Goal: Download file/media

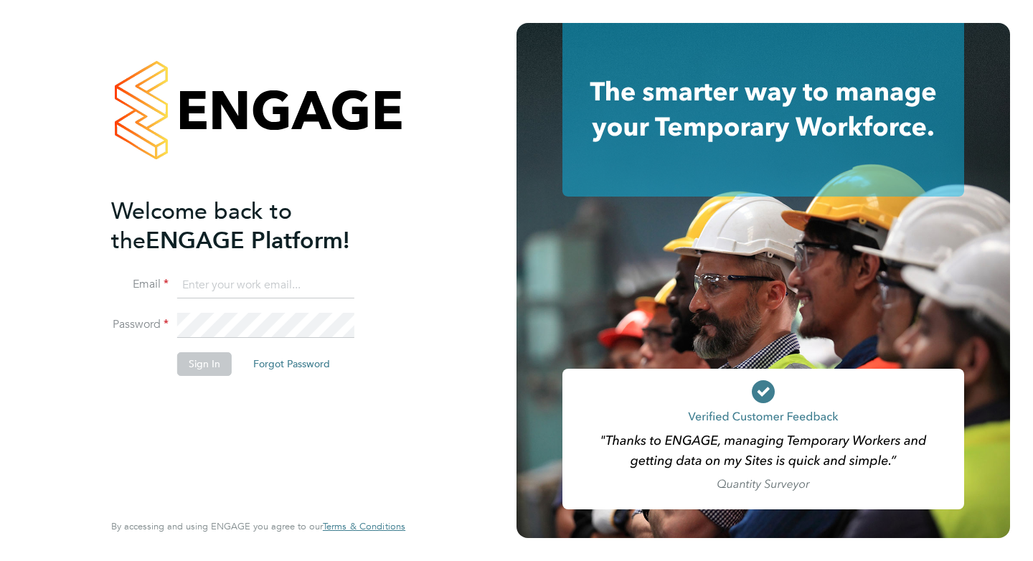
type input "[PERSON_NAME][EMAIL_ADDRESS][DOMAIN_NAME]"
click at [209, 366] on button "Sign In" at bounding box center [204, 363] width 55 height 23
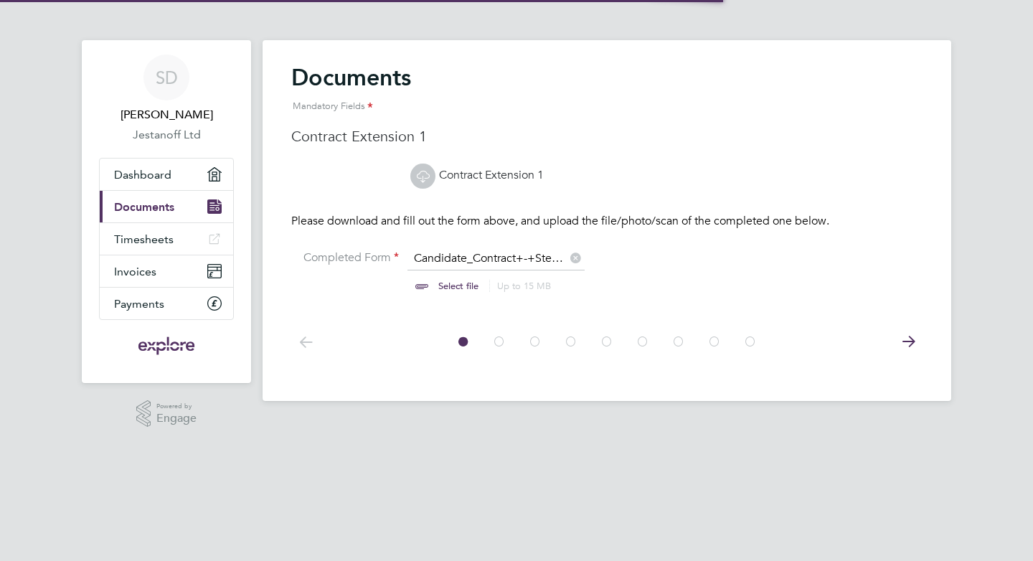
scroll to position [19, 178]
click at [463, 261] on input "file" at bounding box center [471, 272] width 225 height 43
click at [466, 178] on link "Contract Extension 1" at bounding box center [476, 175] width 133 height 14
click at [420, 175] on icon at bounding box center [423, 176] width 18 height 18
